Goal: Task Accomplishment & Management: Manage account settings

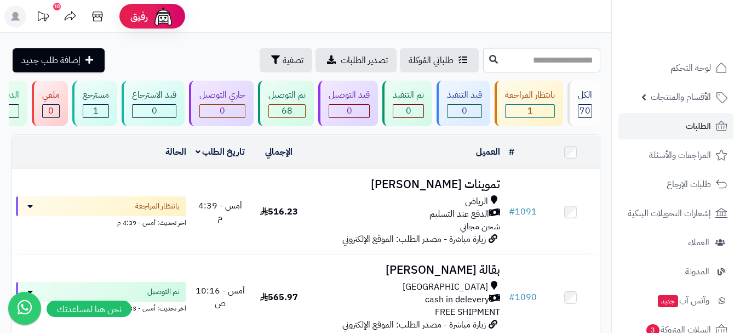
click at [562, 14] on header "رفيق ! 10 الطلبات معالجة مكتمل إرجاع المنتجات العملاء المتواجدون الان 428 عملاء…" at bounding box center [370, 16] width 740 height 33
click at [459, 15] on header "رفيق ! 10 الطلبات معالجة مكتمل إرجاع المنتجات العملاء المتواجدون الان 428 عملاء…" at bounding box center [370, 16] width 740 height 33
click at [453, 12] on header "رفيق ! 10 الطلبات معالجة مكتمل إرجاع المنتجات العملاء المتواجدون الان 428 عملاء…" at bounding box center [370, 16] width 740 height 33
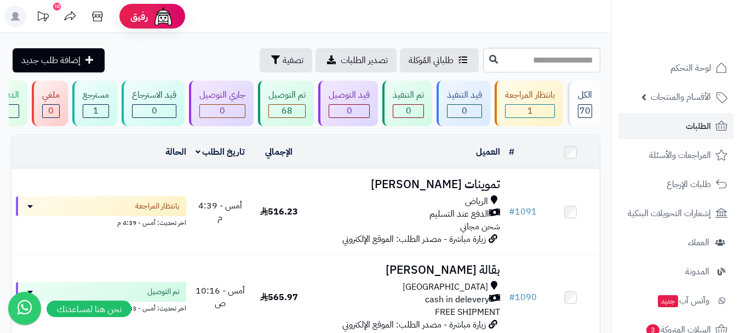
click at [405, 15] on header "رفيق ! 10 الطلبات معالجة مكتمل إرجاع المنتجات العملاء المتواجدون الان 428 عملاء…" at bounding box center [370, 16] width 740 height 33
click at [408, 12] on header "رفيق ! 10 الطلبات معالجة مكتمل إرجاع المنتجات العملاء المتواجدون الان 428 عملاء…" at bounding box center [370, 16] width 740 height 33
click at [421, 8] on header "رفيق ! 10 الطلبات معالجة مكتمل إرجاع المنتجات العملاء المتواجدون الان 428 عملاء…" at bounding box center [370, 16] width 740 height 33
click at [506, 21] on header "رفيق ! 10 الطلبات معالجة مكتمل إرجاع المنتجات العملاء المتواجدون الان 428 عملاء…" at bounding box center [370, 16] width 740 height 33
click at [402, 22] on header "رفيق ! 10 الطلبات معالجة مكتمل إرجاع المنتجات العملاء المتواجدون الان 428 عملاء…" at bounding box center [370, 16] width 740 height 33
